Goal: Task Accomplishment & Management: Use online tool/utility

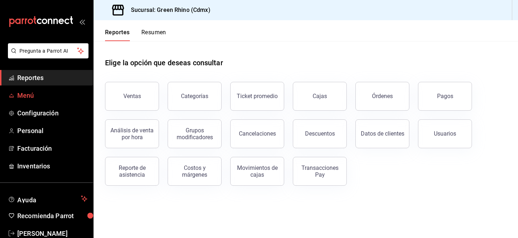
click at [29, 99] on span "Menú" at bounding box center [52, 95] width 70 height 10
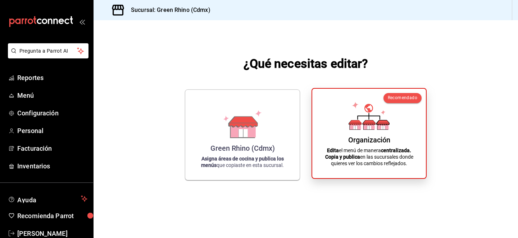
click at [357, 150] on p "Edita el menú de manera centralizada. Copia y publica en las sucursales donde q…" at bounding box center [369, 156] width 96 height 19
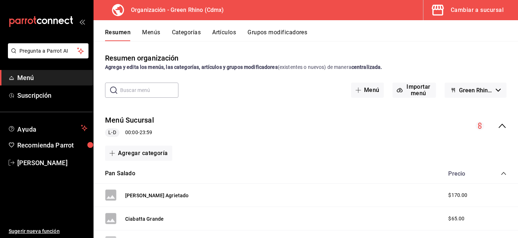
click at [225, 32] on button "Artículos" at bounding box center [224, 35] width 24 height 12
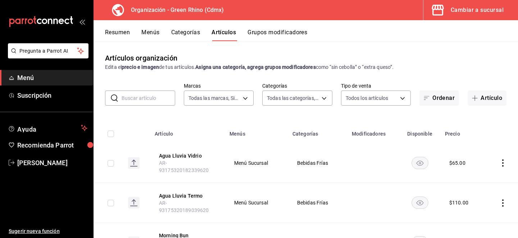
type input "718e4269-ab1b-41b6-b1a3-b54ad853307e"
type input "a63415d0-f08f-4da5-93bf-970c3b860b08,be571465-ace9-4e63-97a2-0382f1ecc6c2,096c3…"
click at [147, 101] on input "text" at bounding box center [149, 98] width 54 height 14
type input "orejita"
